Goal: Information Seeking & Learning: Learn about a topic

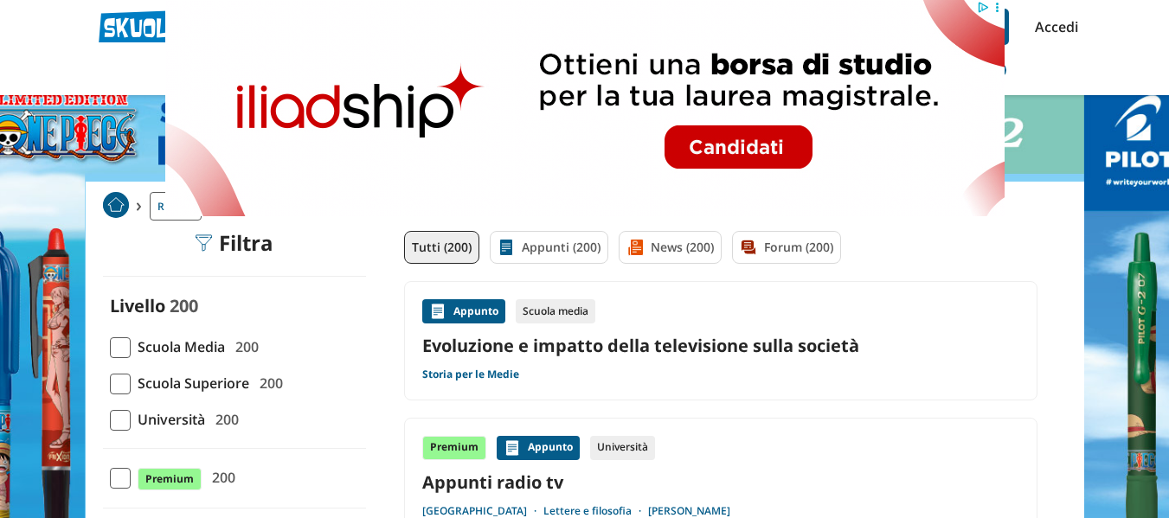
click at [685, 29] on img at bounding box center [583, 108] width 839 height 216
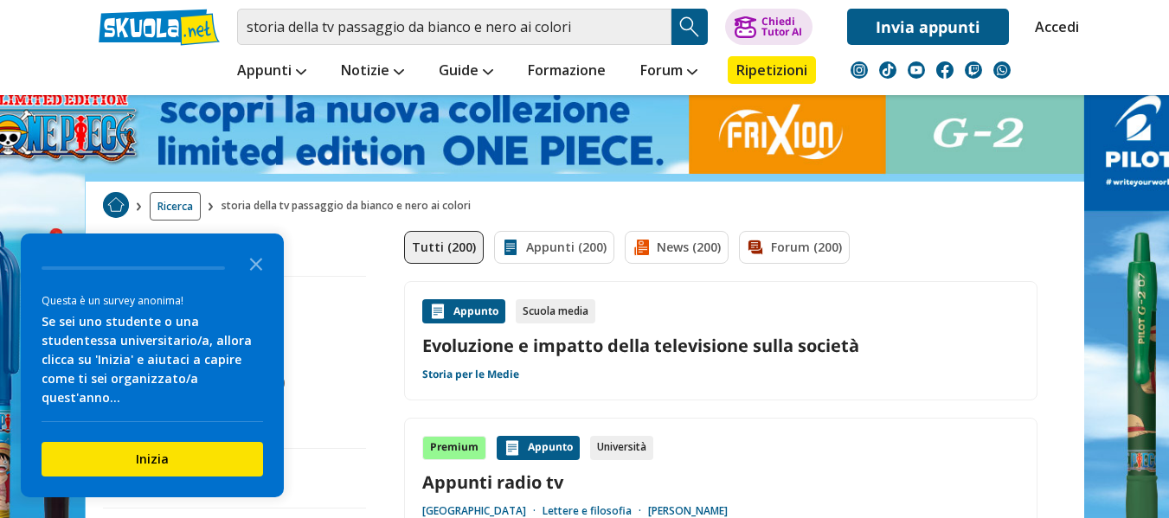
click at [685, 28] on img "Search Button" at bounding box center [690, 27] width 26 height 26
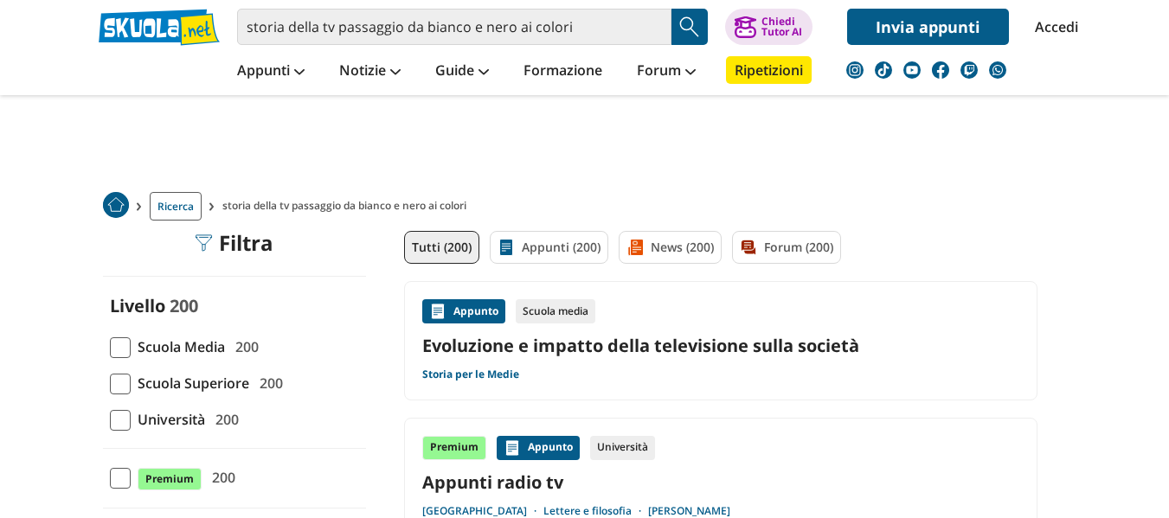
drag, startPoint x: 0, startPoint y: 0, endPoint x: 284, endPoint y: 329, distance: 434.3
click at [689, 29] on img "Search Button" at bounding box center [690, 27] width 26 height 26
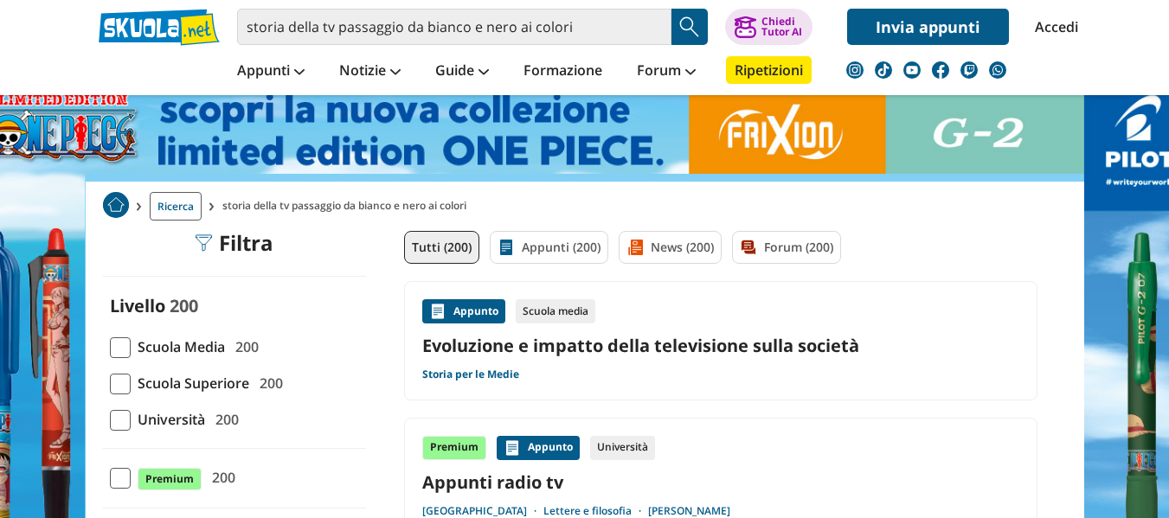
click at [113, 338] on span at bounding box center [120, 347] width 21 height 21
click at [110, 347] on input "Scuola Media 200" at bounding box center [110, 347] width 0 height 0
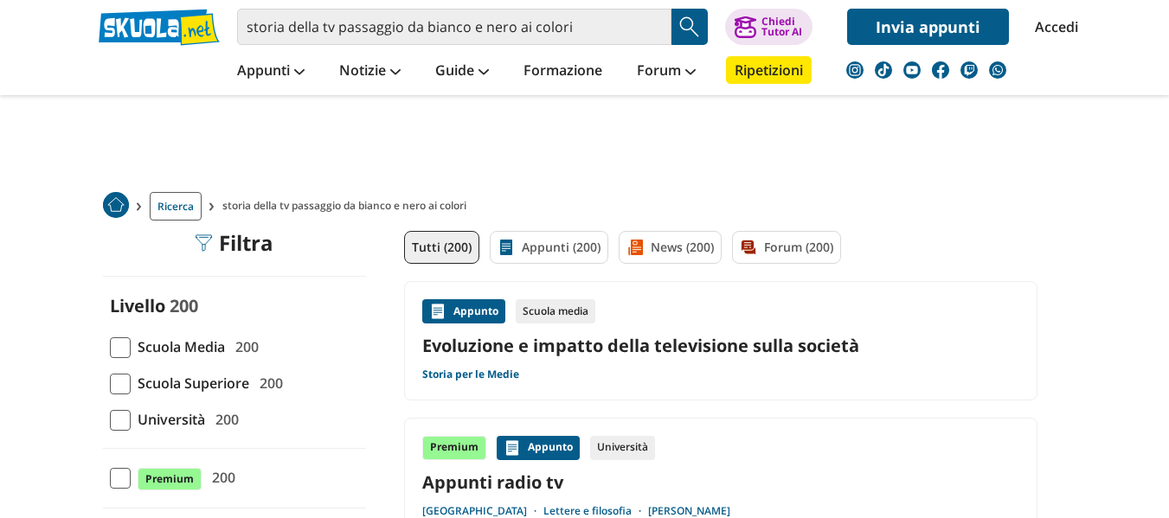
scroll to position [173, 0]
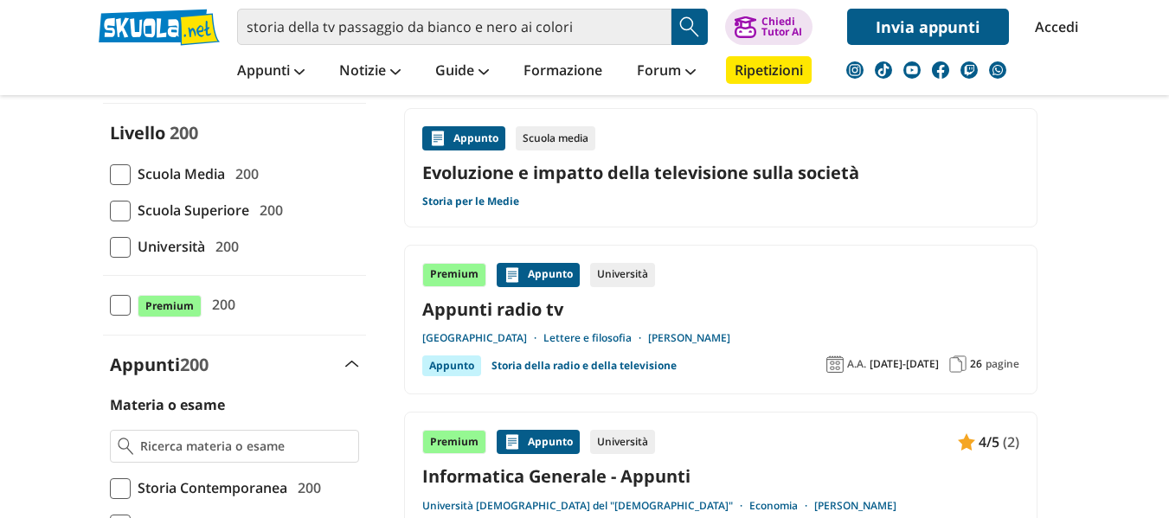
drag, startPoint x: 125, startPoint y: 180, endPoint x: 209, endPoint y: 202, distance: 87.5
click at [128, 181] on span at bounding box center [120, 174] width 21 height 21
click at [110, 174] on input "Scuola Media 200" at bounding box center [110, 174] width 0 height 0
click at [198, 163] on span "Scuola Media" at bounding box center [178, 174] width 94 height 22
click at [110, 174] on input "Scuola Media 200" at bounding box center [110, 174] width 0 height 0
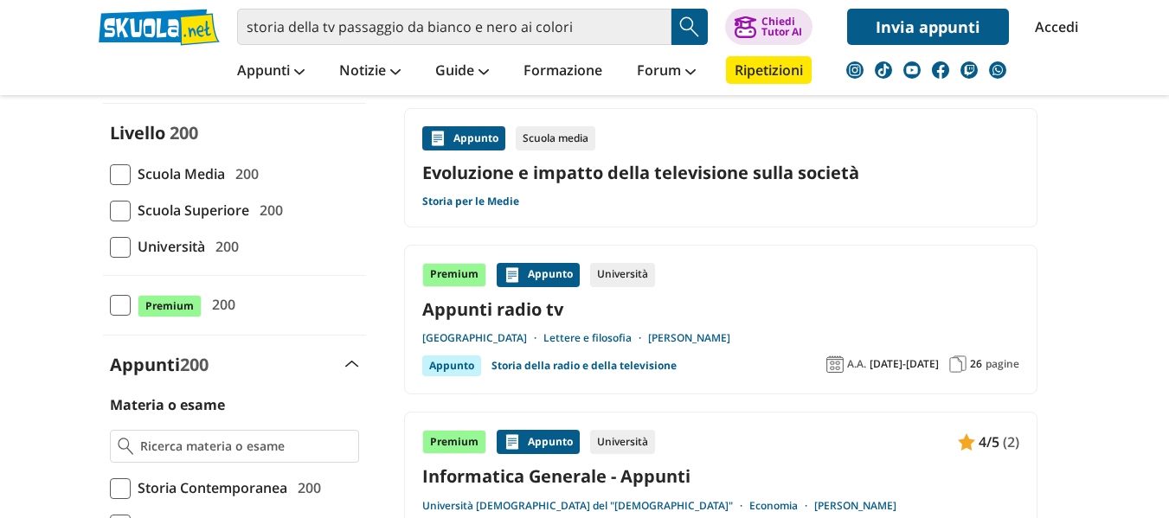
click at [119, 169] on span at bounding box center [120, 174] width 21 height 21
click at [110, 174] on input "Scuola Media 200" at bounding box center [110, 174] width 0 height 0
click at [119, 169] on span at bounding box center [120, 174] width 21 height 21
click at [110, 174] on input "Scuola Media 200" at bounding box center [110, 174] width 0 height 0
click at [119, 169] on span at bounding box center [120, 174] width 21 height 21
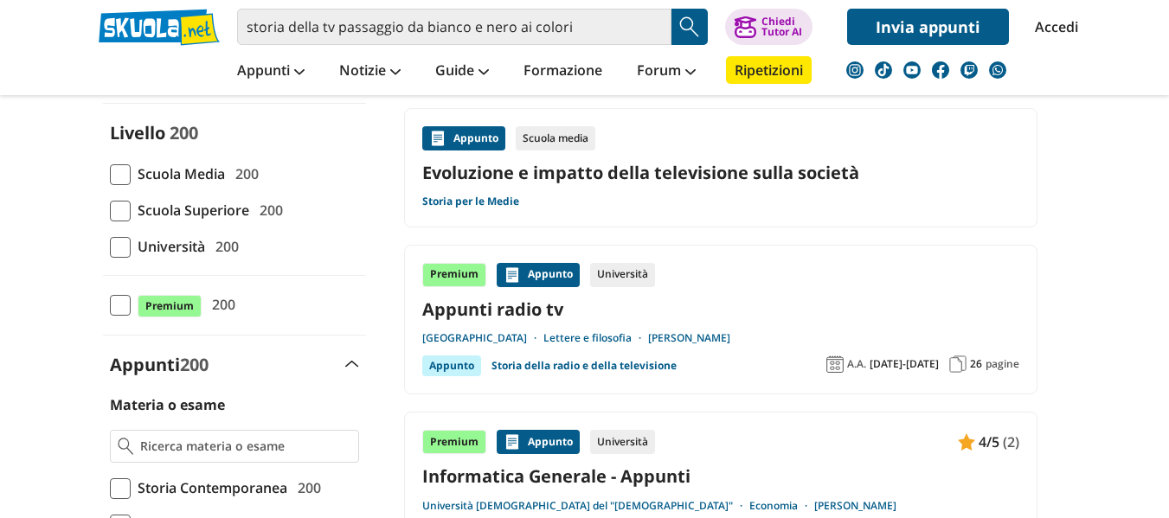
click at [110, 174] on input "Scuola Media 200" at bounding box center [110, 174] width 0 height 0
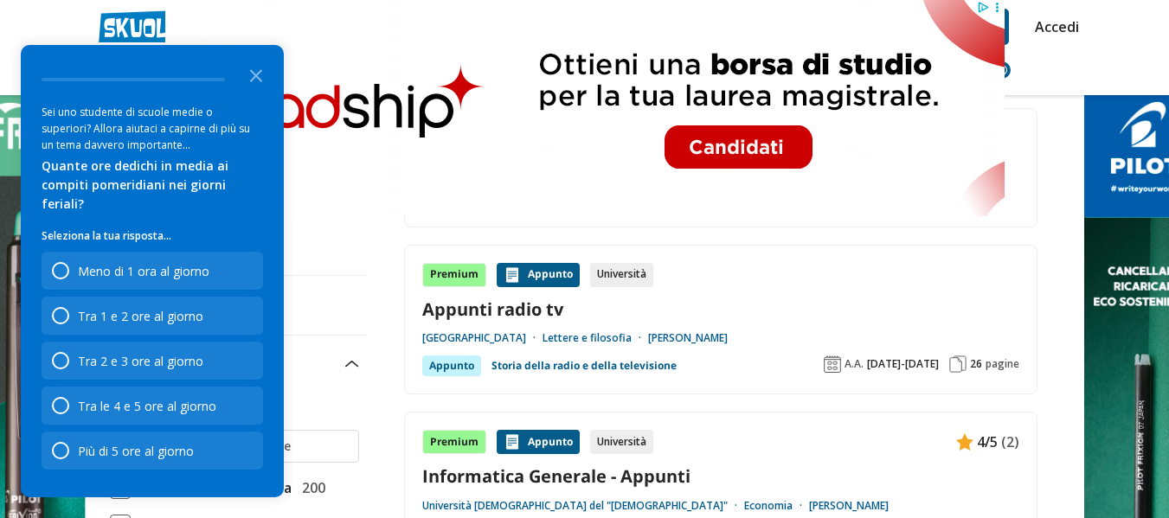
scroll to position [260, 0]
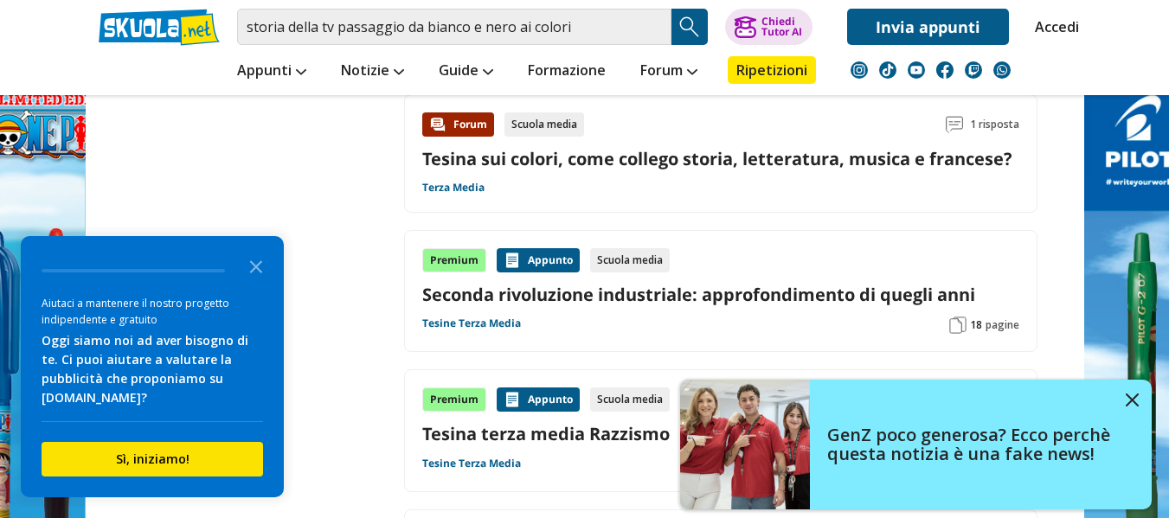
scroll to position [1211, 0]
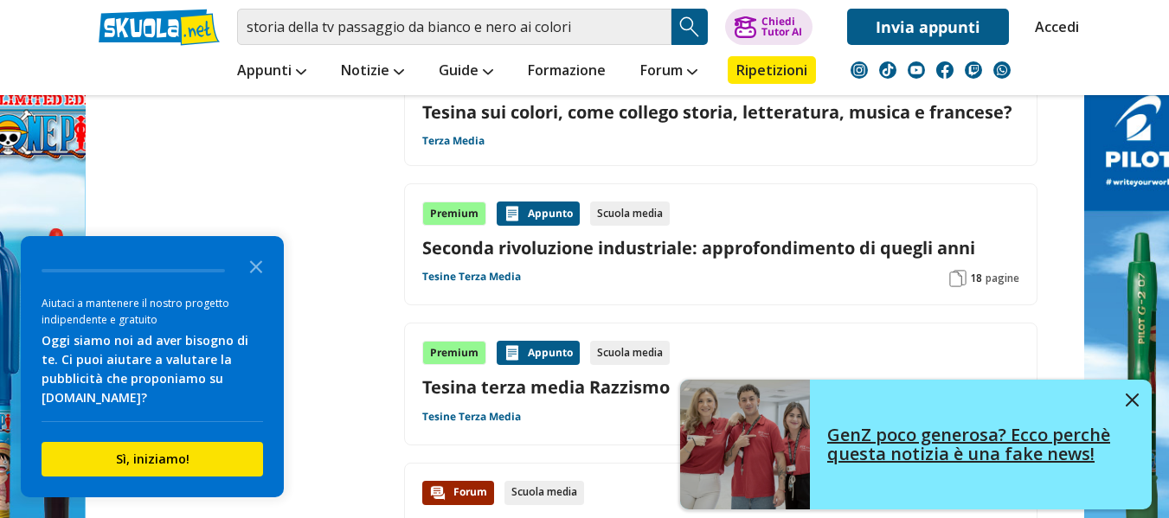
click at [1132, 395] on img at bounding box center [1132, 400] width 13 height 13
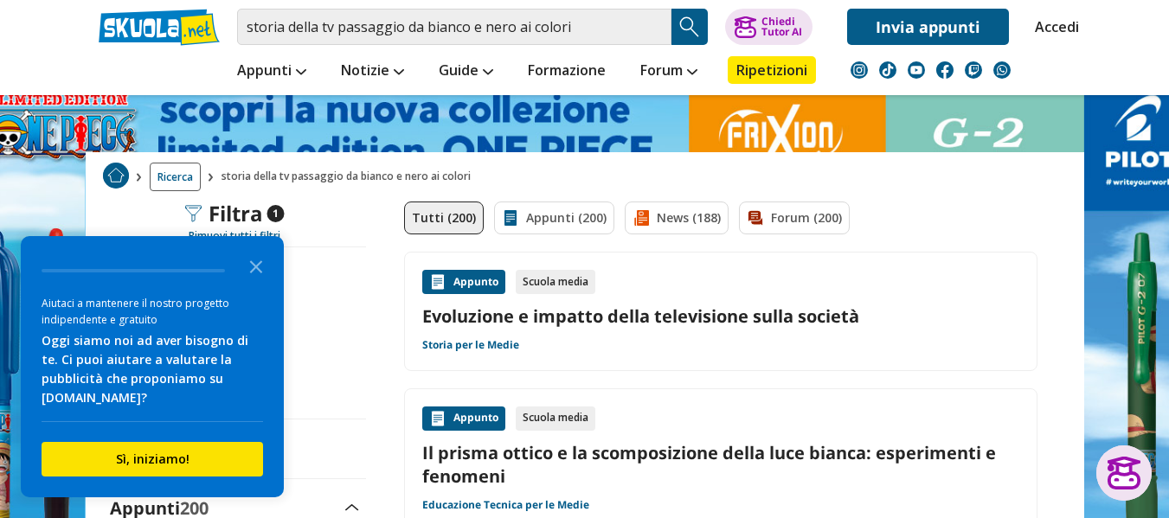
scroll to position [0, 0]
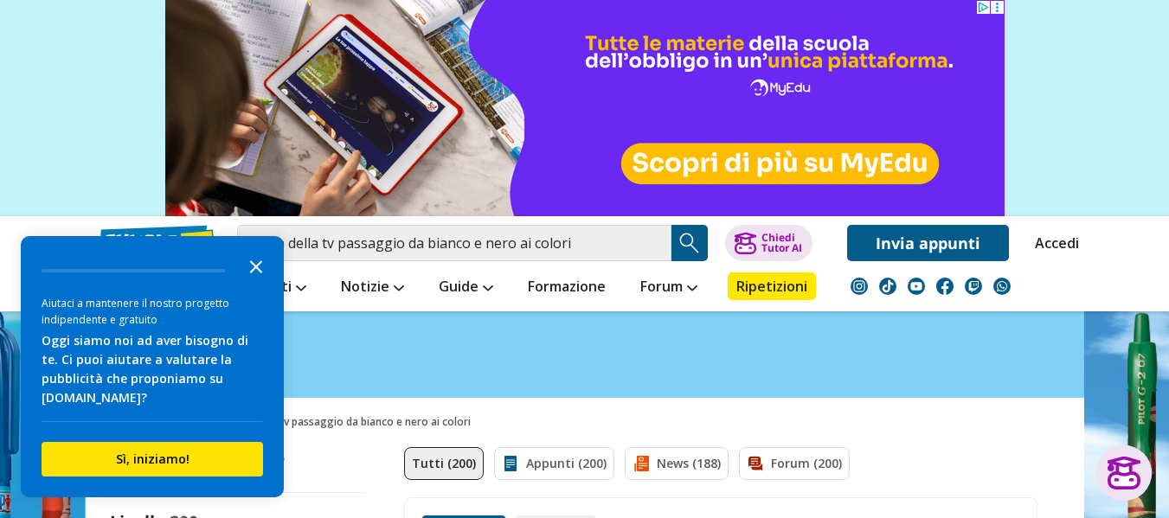
click at [255, 261] on icon "Close the survey" at bounding box center [256, 265] width 35 height 35
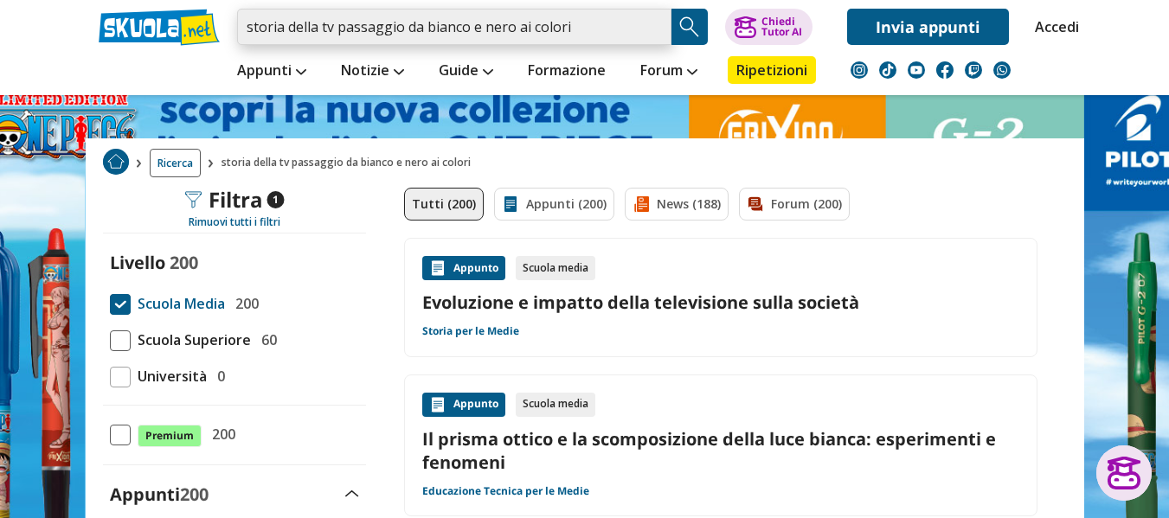
scroll to position [259, 0]
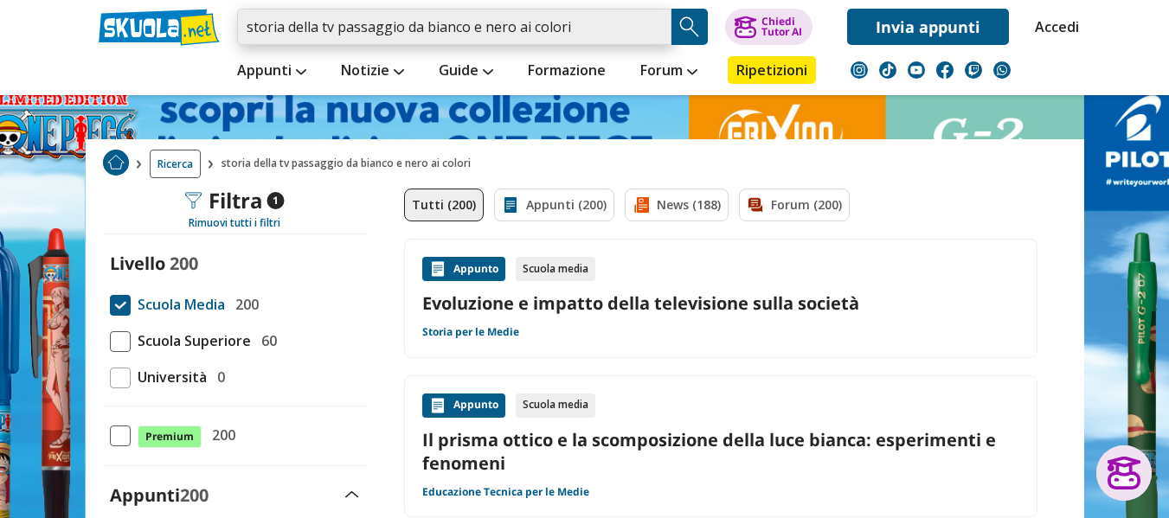
drag, startPoint x: 245, startPoint y: 32, endPoint x: 635, endPoint y: 37, distance: 390.2
click at [635, 37] on input "storia della tv passaggio da bianco e nero ai colori" at bounding box center [454, 27] width 434 height 36
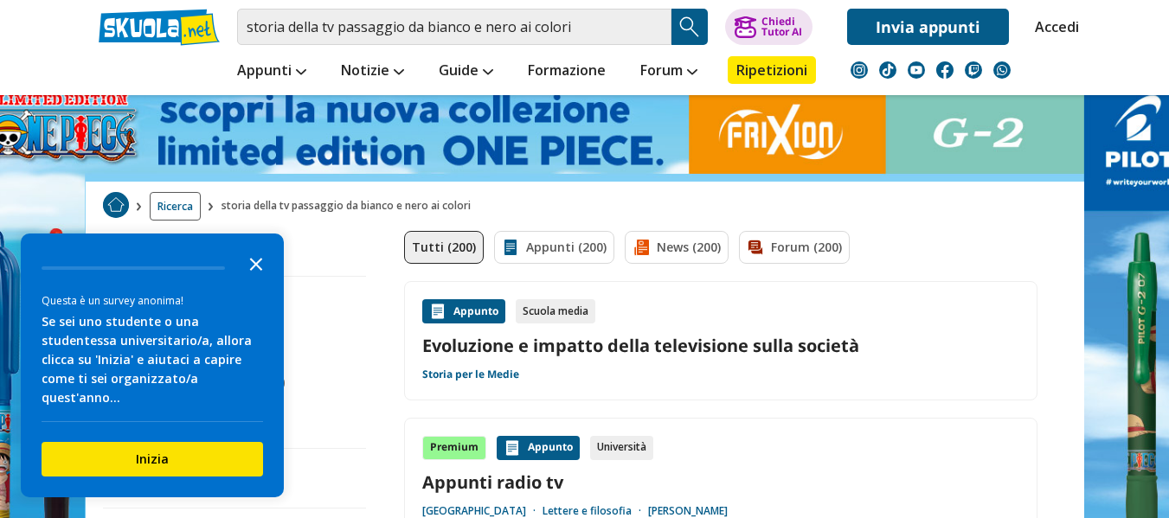
click at [248, 279] on icon "Close the survey" at bounding box center [256, 263] width 35 height 35
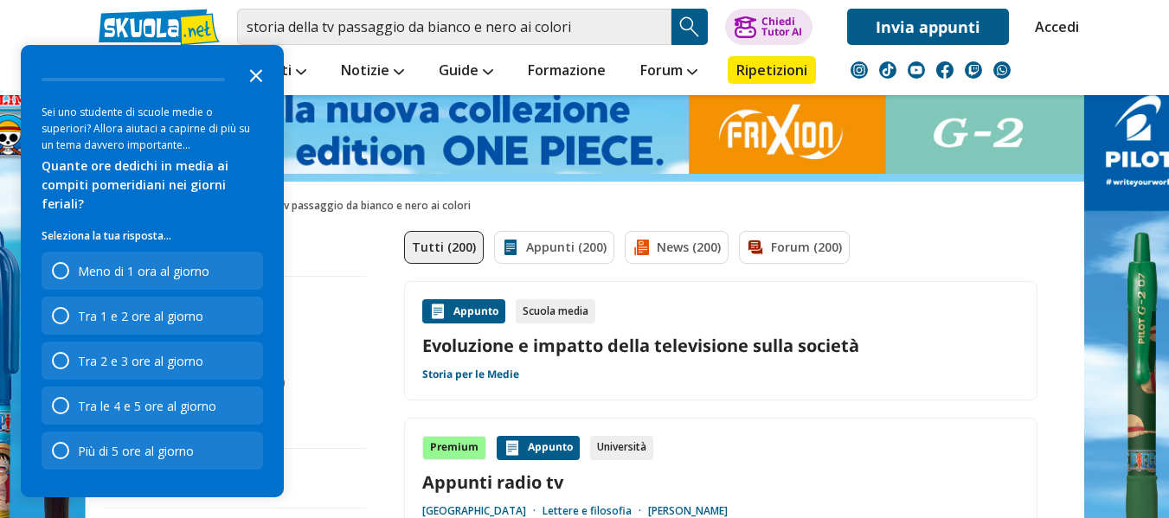
click at [255, 92] on button "Close the survey" at bounding box center [256, 74] width 35 height 35
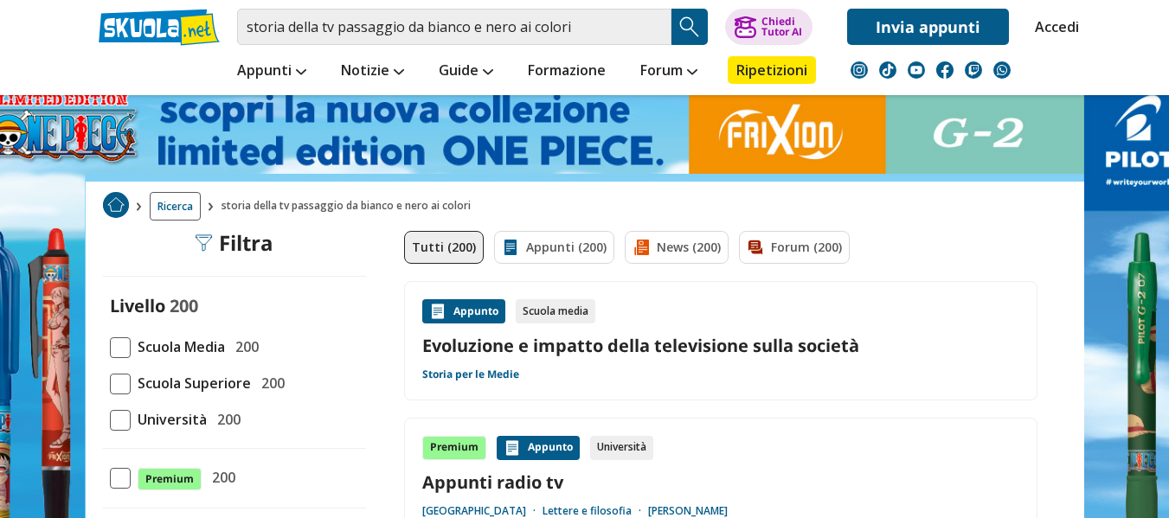
click at [250, 345] on span "200" at bounding box center [243, 347] width 30 height 22
click at [110, 347] on input "Scuola Media 200" at bounding box center [110, 347] width 0 height 0
click at [250, 345] on span "200" at bounding box center [243, 347] width 30 height 22
click at [110, 347] on input "Scuola Media 200" at bounding box center [110, 347] width 0 height 0
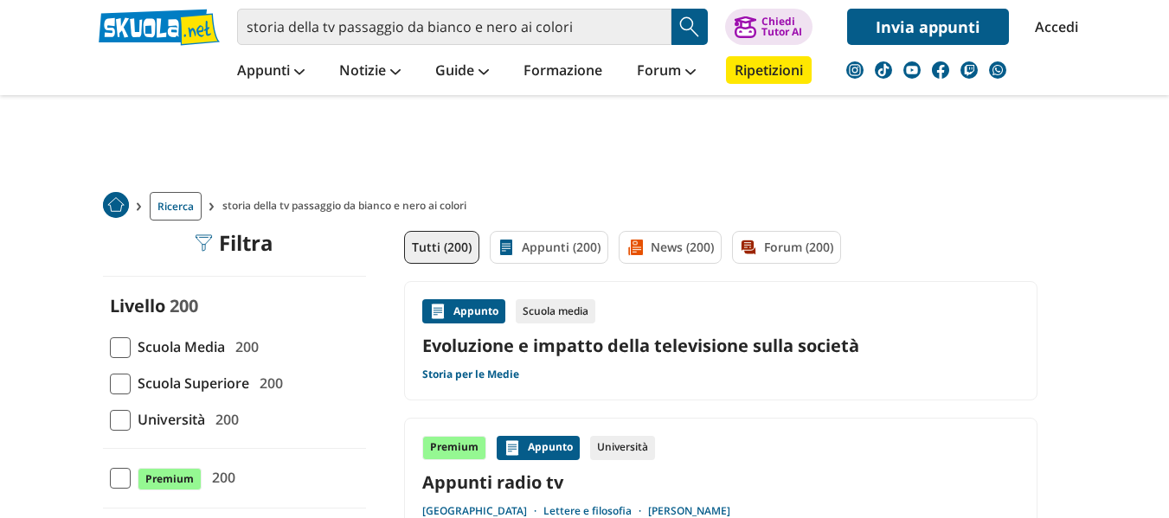
click at [120, 350] on span at bounding box center [120, 347] width 21 height 21
click at [110, 347] on input "Scuola Media 200" at bounding box center [110, 347] width 0 height 0
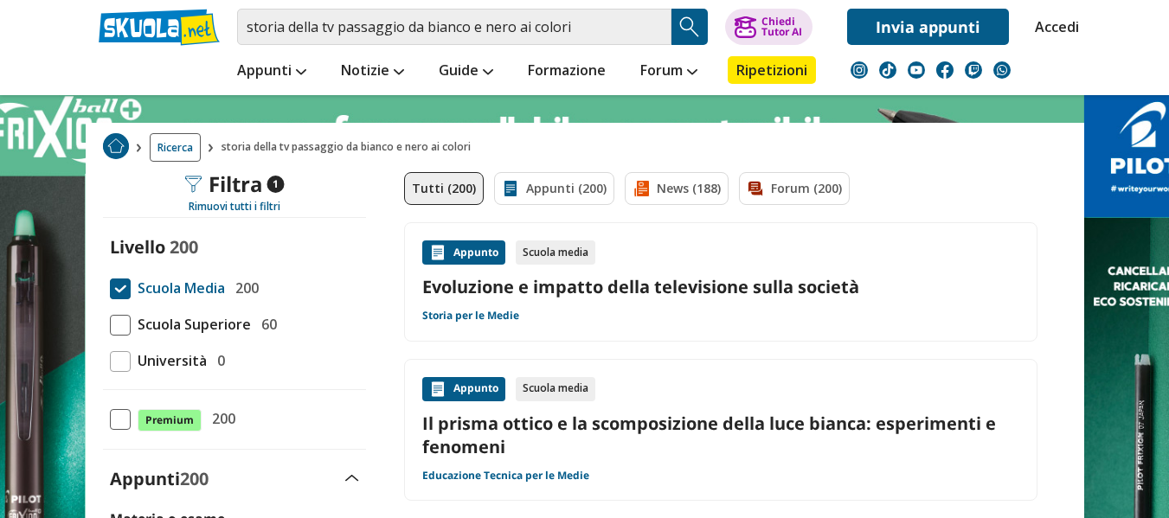
scroll to position [87, 0]
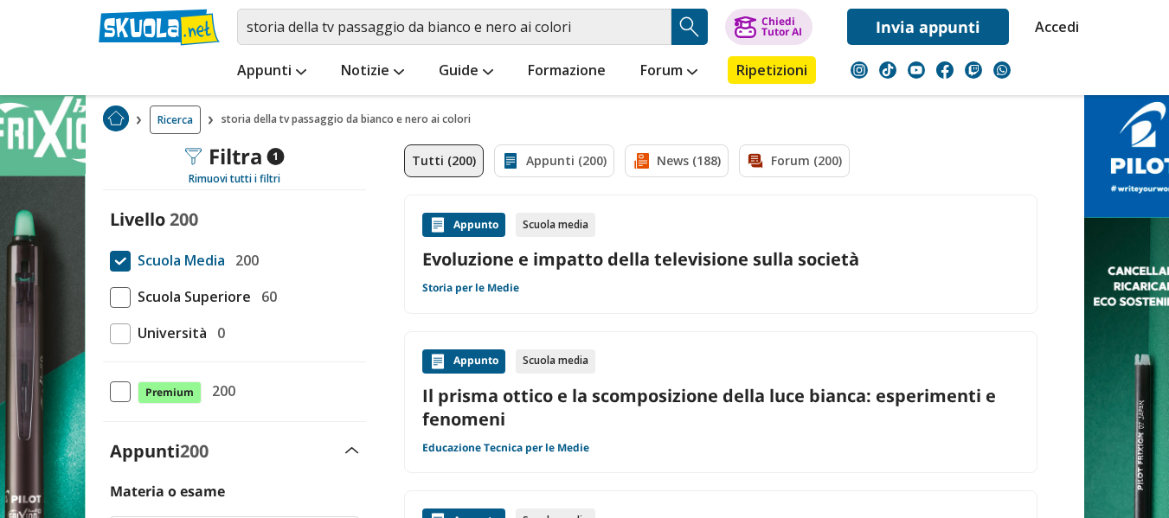
click at [131, 256] on span "Scuola Media" at bounding box center [178, 260] width 94 height 22
click at [110, 260] on input "Scuola Media 200" at bounding box center [110, 260] width 0 height 0
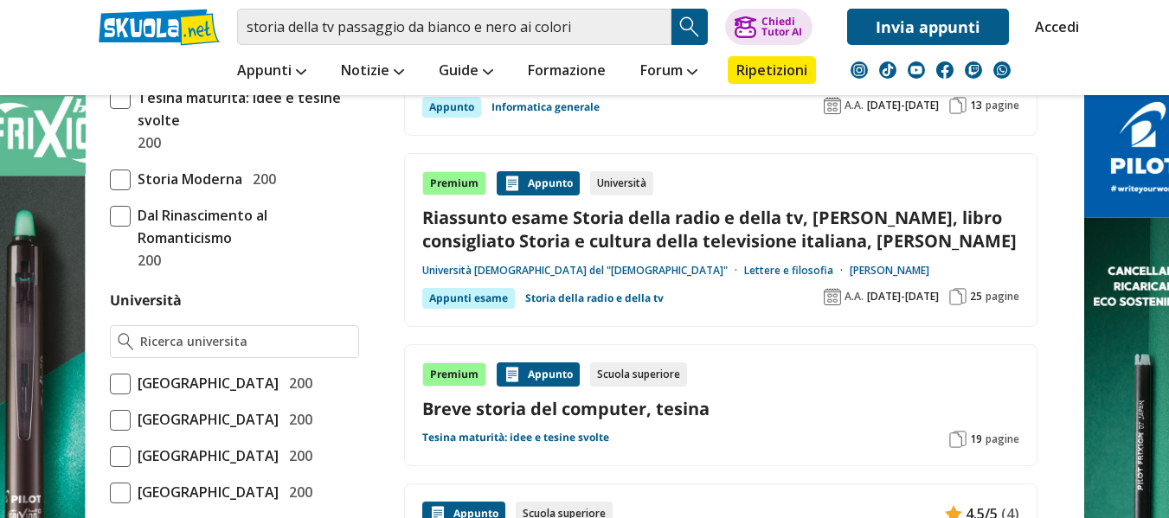
scroll to position [606, 0]
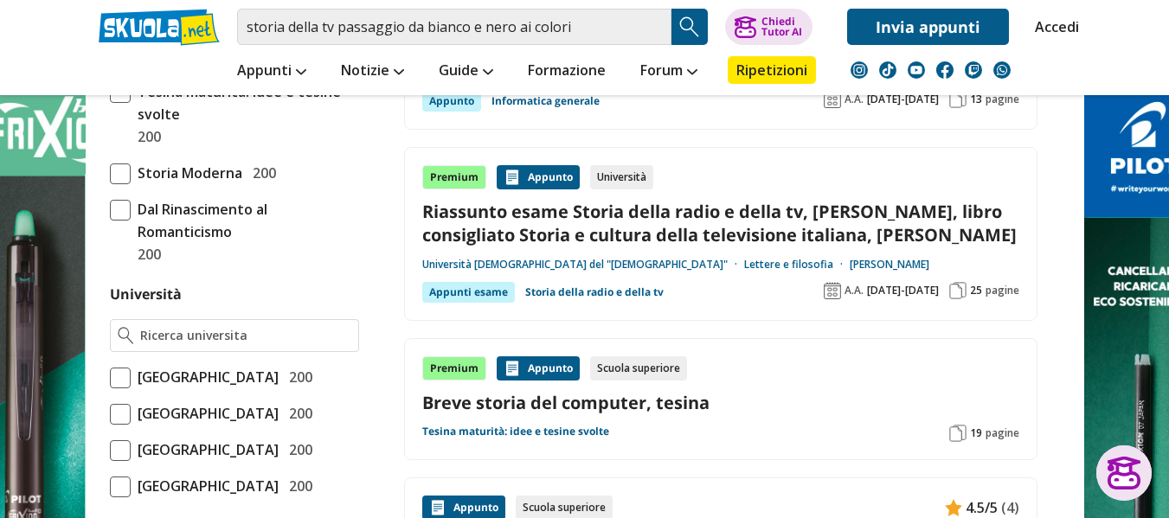
click at [650, 230] on link "Riassunto esame Storia della radio e della tv, [PERSON_NAME], libro consigliato…" at bounding box center [720, 223] width 597 height 47
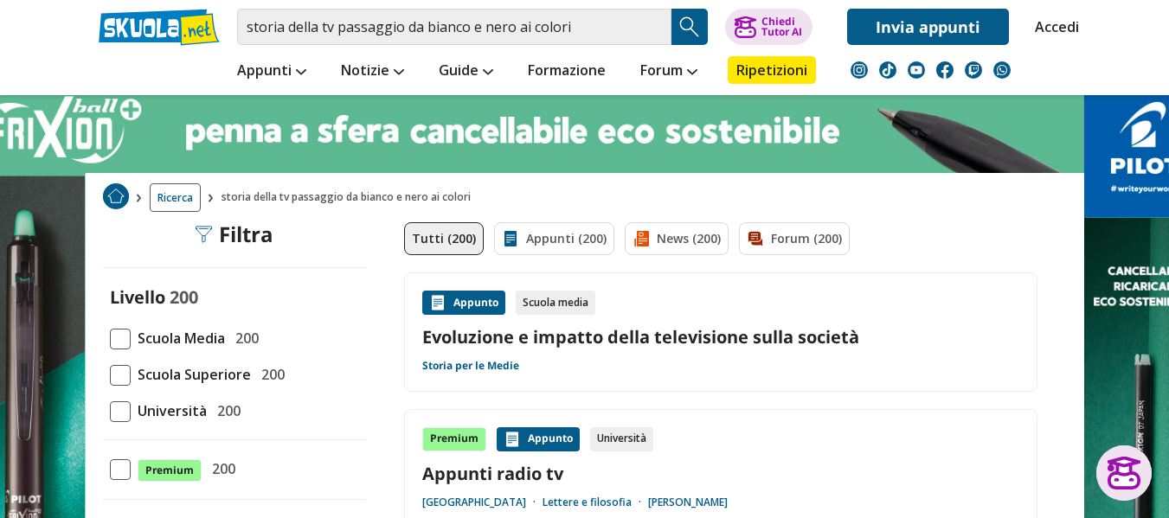
scroll to position [0, 0]
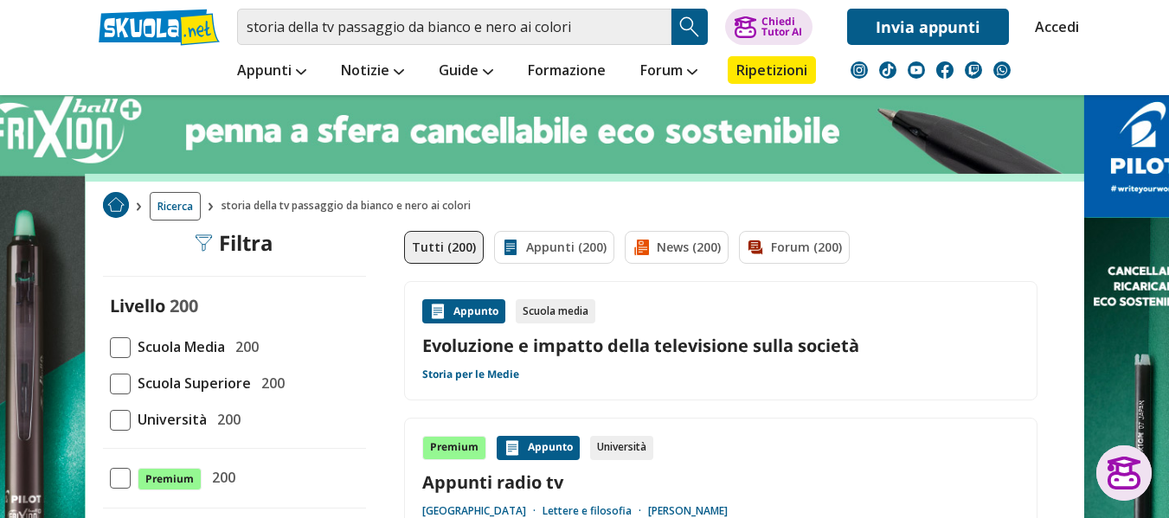
click at [704, 349] on link "Evoluzione e impatto della televisione sulla società" at bounding box center [720, 345] width 597 height 23
